Goal: Find contact information: Find contact information

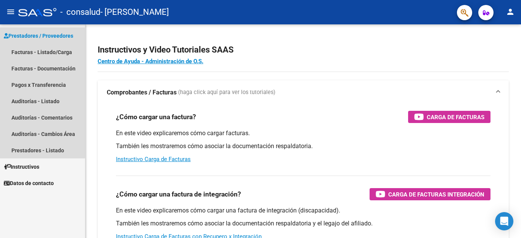
click at [55, 37] on span "Prestadores / Proveedores" at bounding box center [38, 36] width 69 height 8
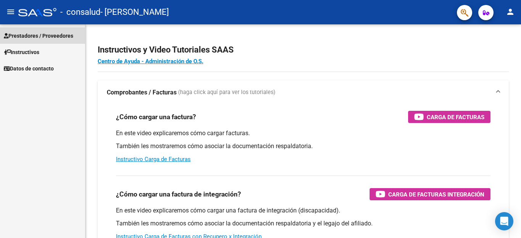
click at [50, 35] on span "Prestadores / Proveedores" at bounding box center [38, 36] width 69 height 8
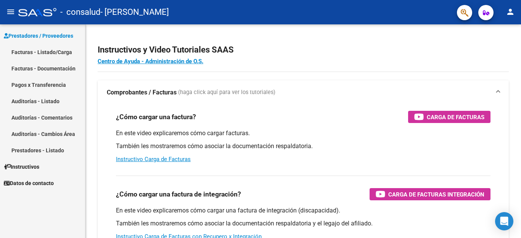
click at [54, 51] on link "Facturas - Listado/Carga" at bounding box center [42, 52] width 85 height 16
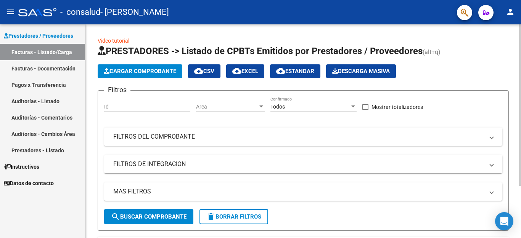
click at [521, 148] on div at bounding box center [520, 105] width 2 height 162
click at [521, 187] on div at bounding box center [520, 131] width 2 height 214
click at [521, 218] on div at bounding box center [520, 131] width 2 height 214
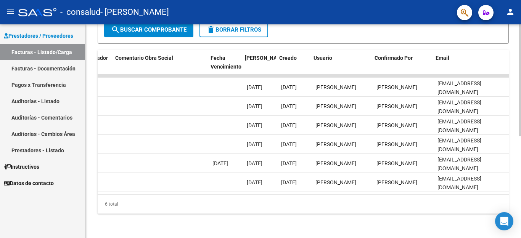
scroll to position [0, 1197]
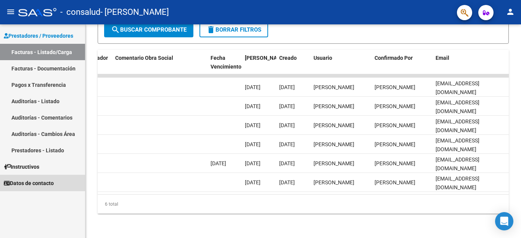
click at [40, 183] on span "Datos de contacto" at bounding box center [29, 183] width 50 height 8
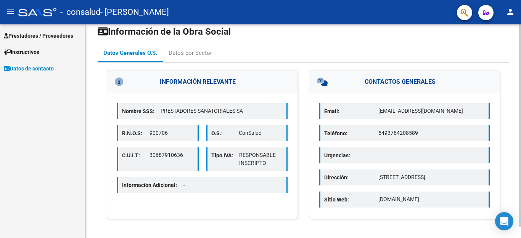
scroll to position [12, 0]
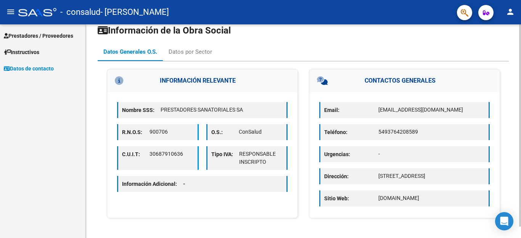
click at [521, 193] on div at bounding box center [520, 125] width 2 height 203
click at [191, 51] on div "Datos por Sector" at bounding box center [190, 52] width 43 height 8
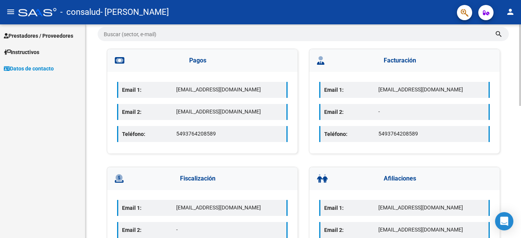
scroll to position [57, 0]
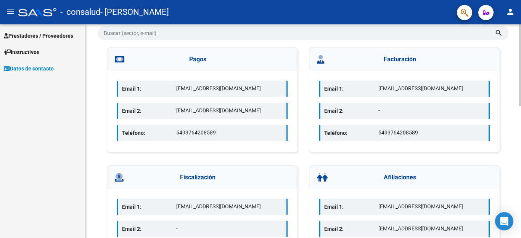
click at [521, 106] on div at bounding box center [520, 65] width 2 height 82
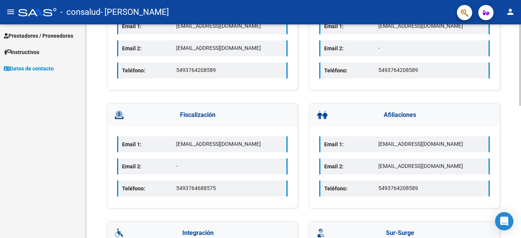
scroll to position [121, 0]
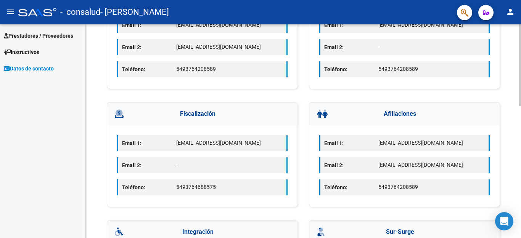
click at [521, 106] on div at bounding box center [520, 65] width 2 height 82
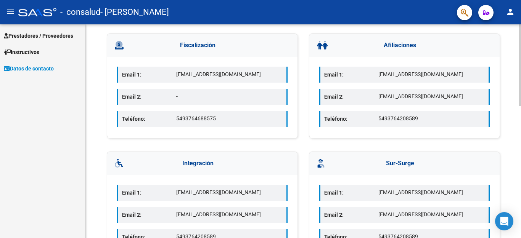
scroll to position [192, 0]
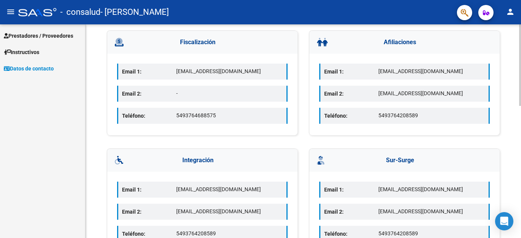
click at [521, 106] on div at bounding box center [520, 65] width 2 height 82
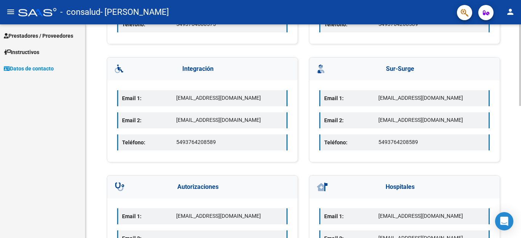
scroll to position [286, 0]
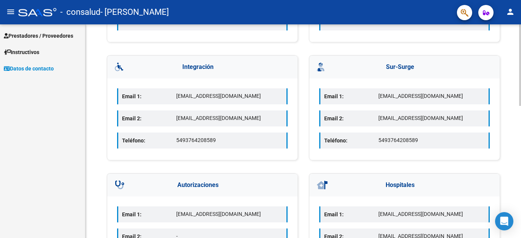
click at [521, 106] on div at bounding box center [520, 65] width 2 height 82
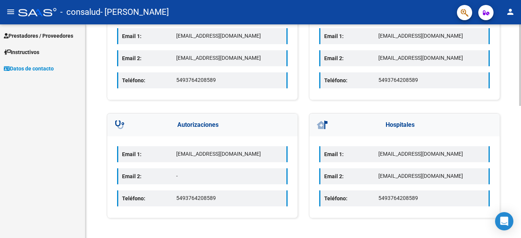
click at [521, 106] on div at bounding box center [520, 65] width 2 height 82
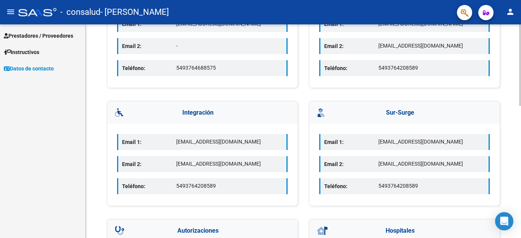
click at [521, 106] on div at bounding box center [520, 65] width 2 height 82
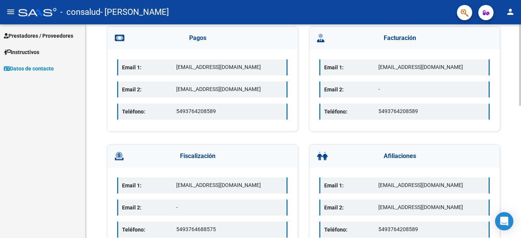
scroll to position [63, 0]
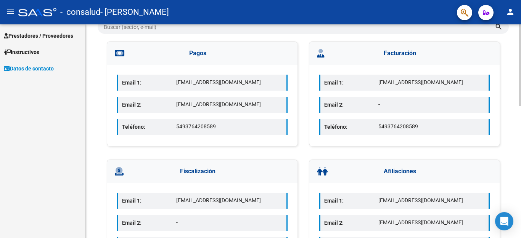
click at [520, 92] on div at bounding box center [520, 65] width 2 height 82
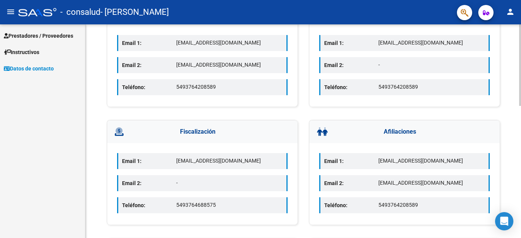
scroll to position [146, 0]
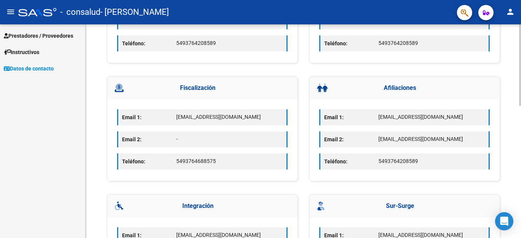
click at [521, 106] on div at bounding box center [520, 65] width 2 height 82
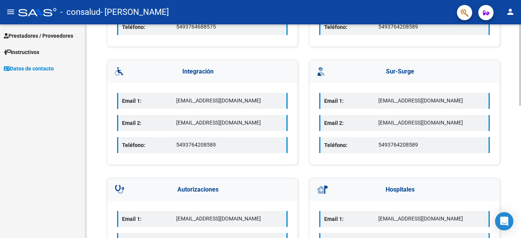
scroll to position [0, 0]
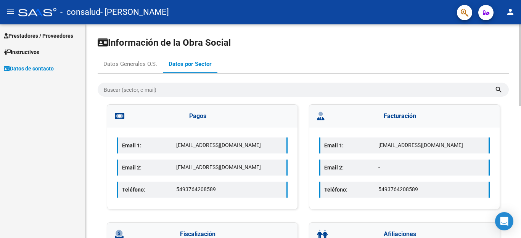
click at [514, 23] on div "menu - consalud - [PERSON_NAME] person Prestadores / Proveedores Facturas - Lis…" at bounding box center [260, 119] width 521 height 238
click at [118, 64] on div "Datos Generales O.S." at bounding box center [130, 64] width 54 height 8
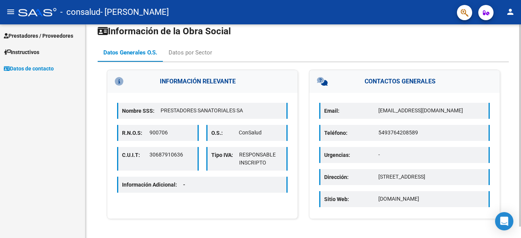
scroll to position [12, 0]
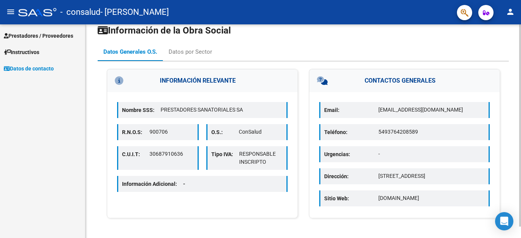
click at [521, 115] on div at bounding box center [520, 125] width 2 height 203
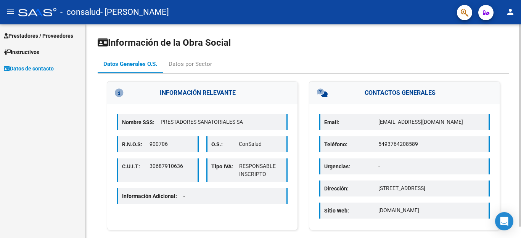
click at [521, 36] on div at bounding box center [520, 125] width 2 height 203
click at [510, 17] on button "person" at bounding box center [510, 12] width 15 height 15
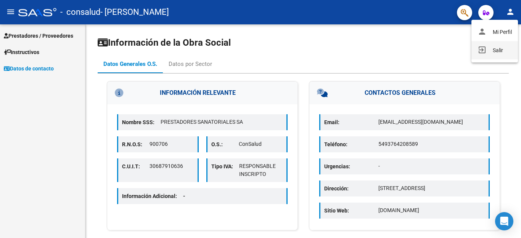
click at [499, 51] on button "exit_to_app Salir" at bounding box center [494, 50] width 47 height 18
